Goal: Information Seeking & Learning: Learn about a topic

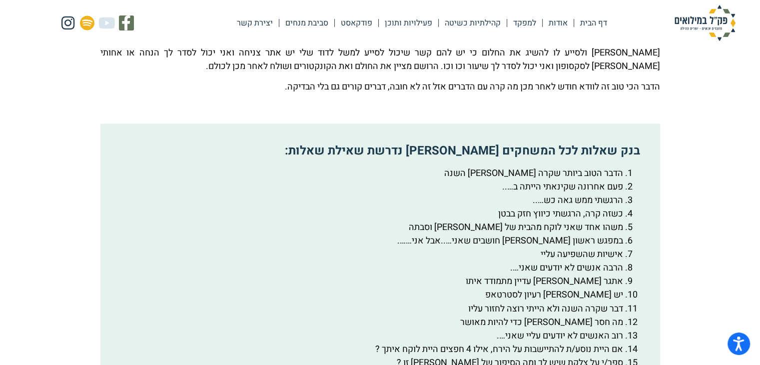
scroll to position [1913, 0]
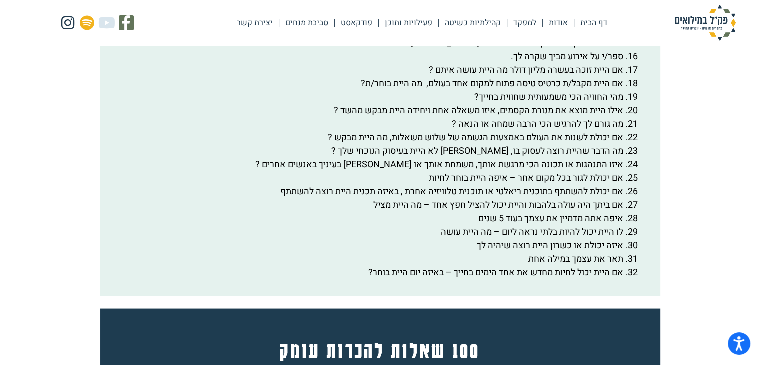
click at [347, 279] on li "אם היית יכול לחיות מחדש את אחד הימים בחייך – באיזה יום היית בוחר?" at bounding box center [370, 272] width 506 height 13
click at [406, 279] on li "אם היית יכול לחיות מחדש את אחד הימים בחייך – באיזה יום היית בוחר?" at bounding box center [370, 272] width 506 height 13
click at [379, 279] on li "אם היית יכול לחיות מחדש את אחד הימים בחייך – באיזה יום היית בוחר?" at bounding box center [370, 272] width 506 height 13
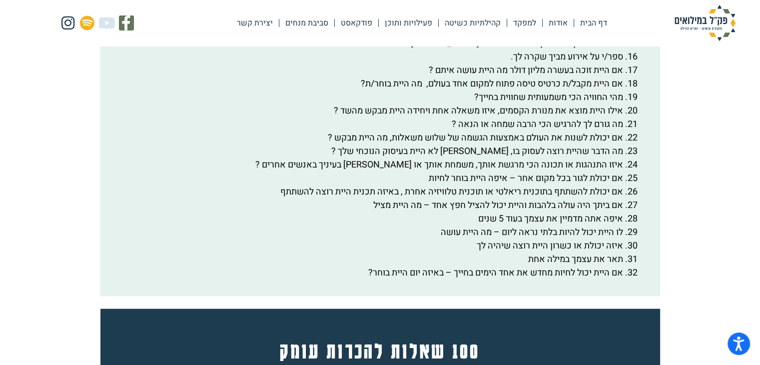
click at [362, 279] on li "אם היית יכול לחיות מחדש את אחד הימים בחייך – באיזה יום היית בוחר?" at bounding box center [370, 272] width 506 height 13
click at [514, 239] on li "לו היית יכול להיות בלתי נראה ליום – מה היית עושה" at bounding box center [370, 231] width 506 height 13
click at [562, 212] on li "אם ביתך היה עולה בלהבות והיית יכול להציל חפץ אחד – מה היית מציל" at bounding box center [370, 204] width 506 height 13
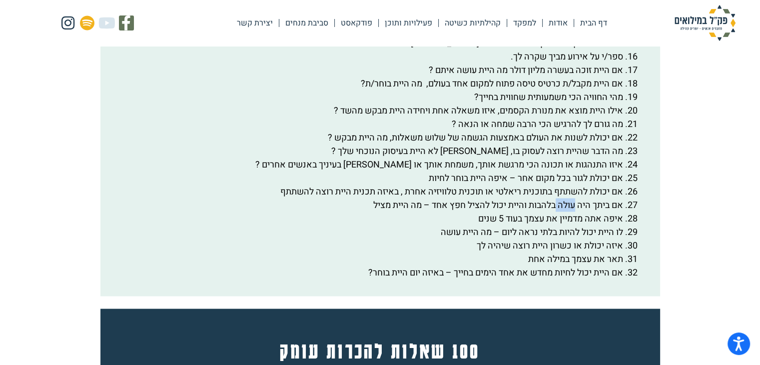
scroll to position [1594, 0]
